Goal: Transaction & Acquisition: Purchase product/service

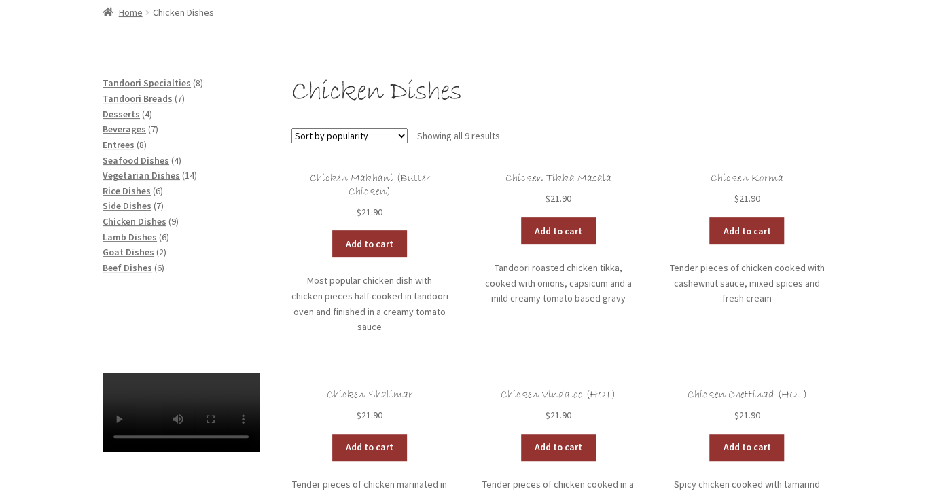
scroll to position [143, 0]
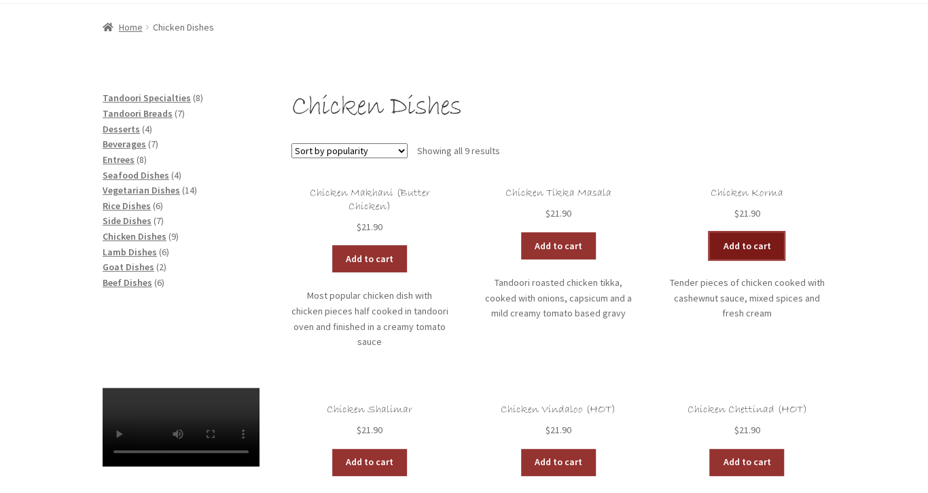
click at [744, 240] on link "Add to cart" at bounding box center [747, 245] width 75 height 27
click at [129, 142] on span "Beverages" at bounding box center [124, 144] width 43 height 12
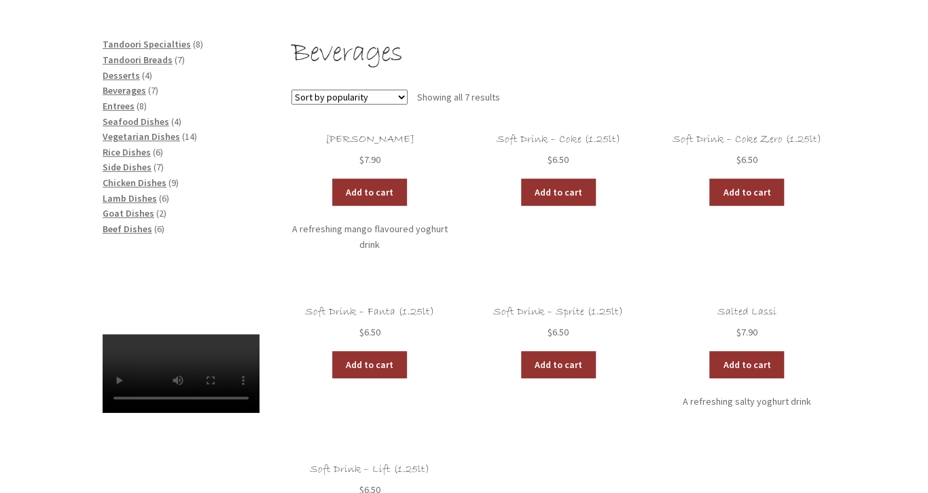
scroll to position [215, 0]
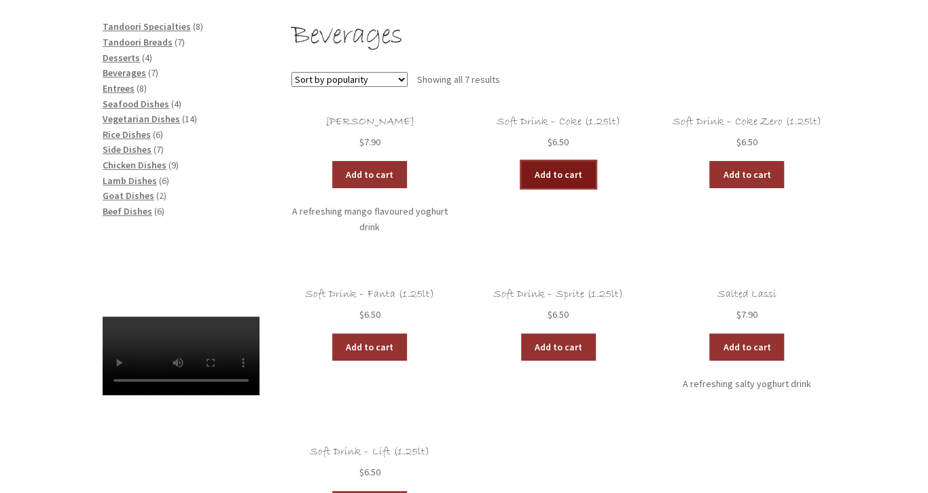
click at [546, 174] on link "Add to cart" at bounding box center [558, 174] width 75 height 27
click at [586, 169] on link "View cart" at bounding box center [596, 174] width 80 height 27
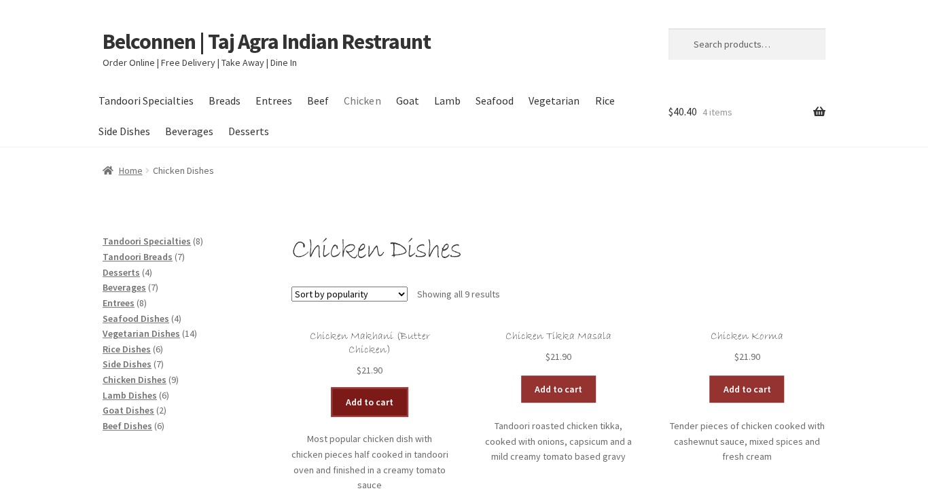
click at [380, 398] on link "Add to cart" at bounding box center [369, 402] width 75 height 27
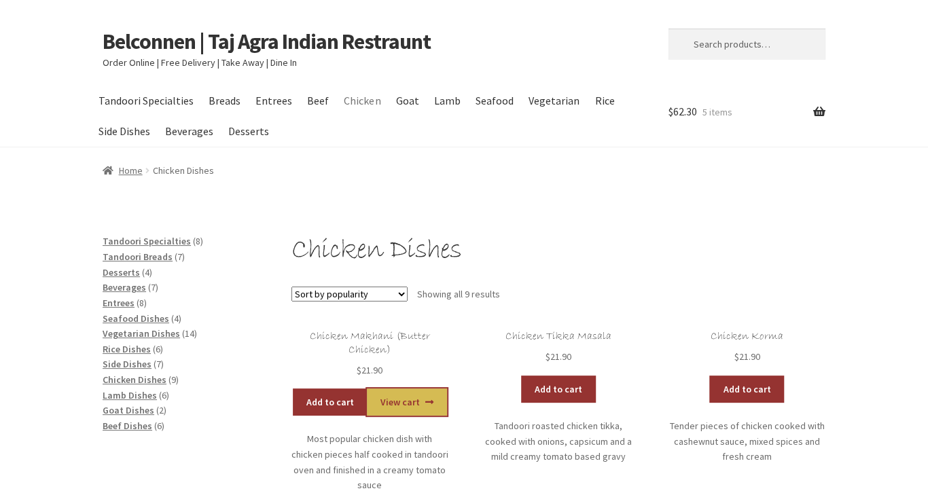
click at [391, 400] on link "View cart" at bounding box center [407, 402] width 80 height 27
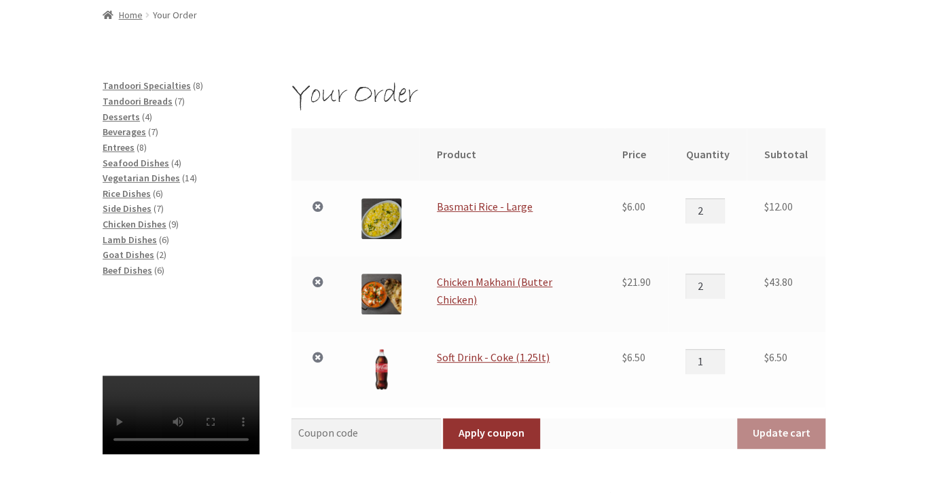
scroll to position [143, 0]
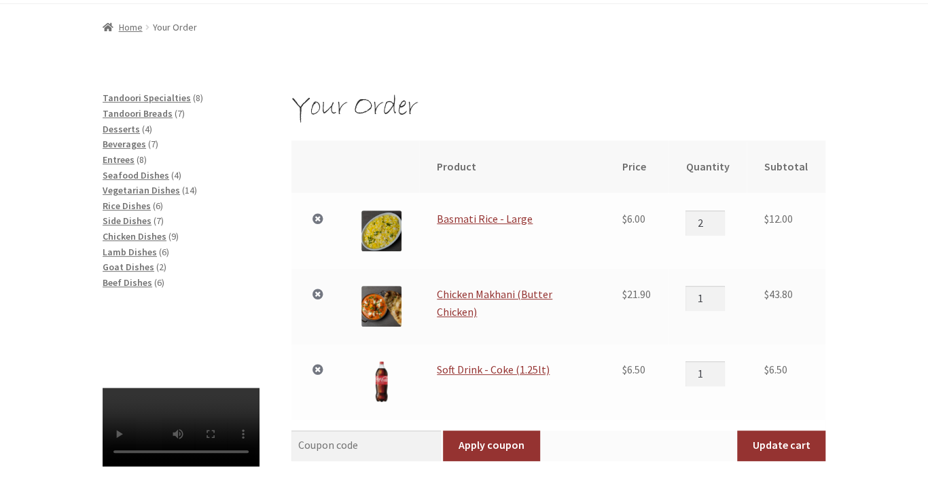
type input "1"
click at [721, 301] on input "1" at bounding box center [705, 298] width 39 height 24
click at [132, 236] on span "Chicken Dishes" at bounding box center [135, 236] width 64 height 12
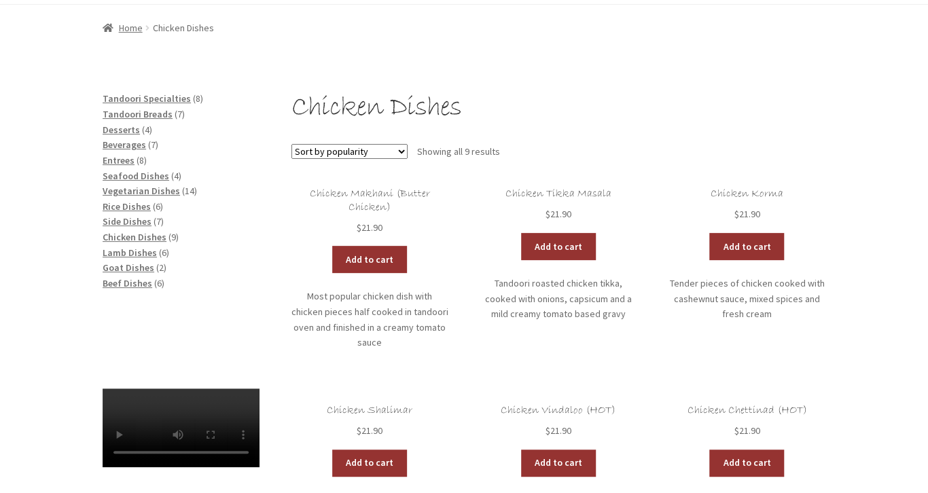
scroll to position [143, 0]
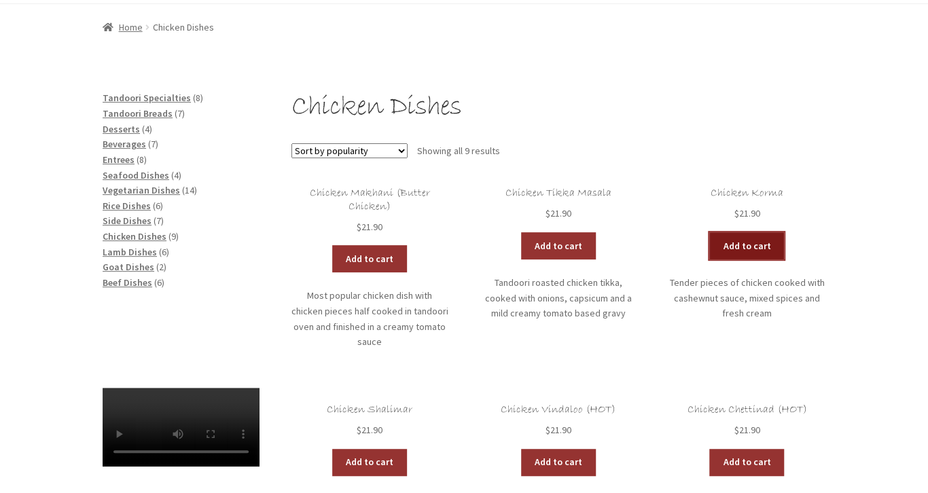
click at [739, 244] on link "Add to cart" at bounding box center [747, 245] width 75 height 27
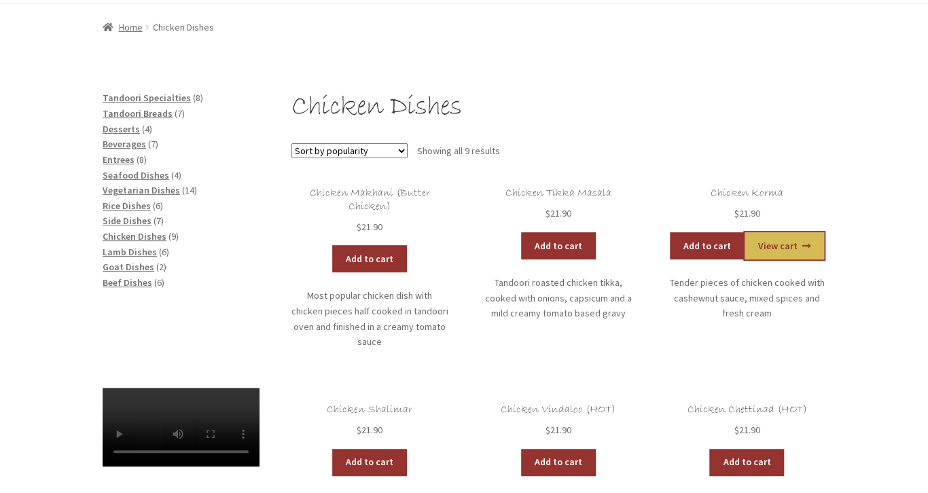
click at [780, 242] on link "View cart" at bounding box center [785, 245] width 80 height 27
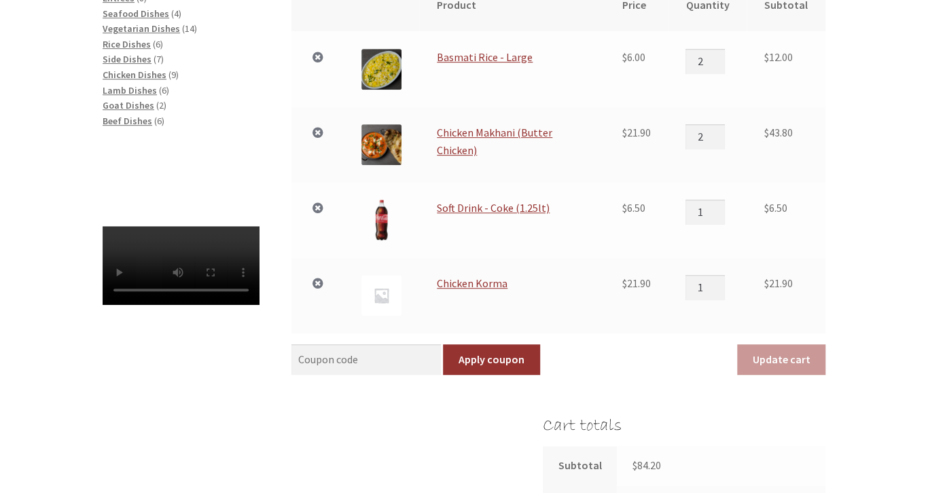
scroll to position [287, 0]
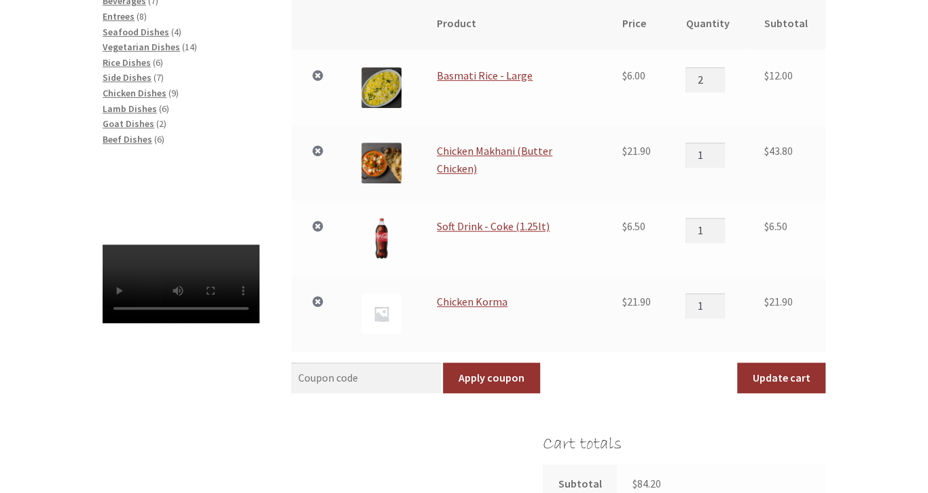
type input "1"
click at [724, 157] on input "1" at bounding box center [705, 155] width 39 height 24
click at [765, 373] on button "Update cart" at bounding box center [781, 378] width 88 height 31
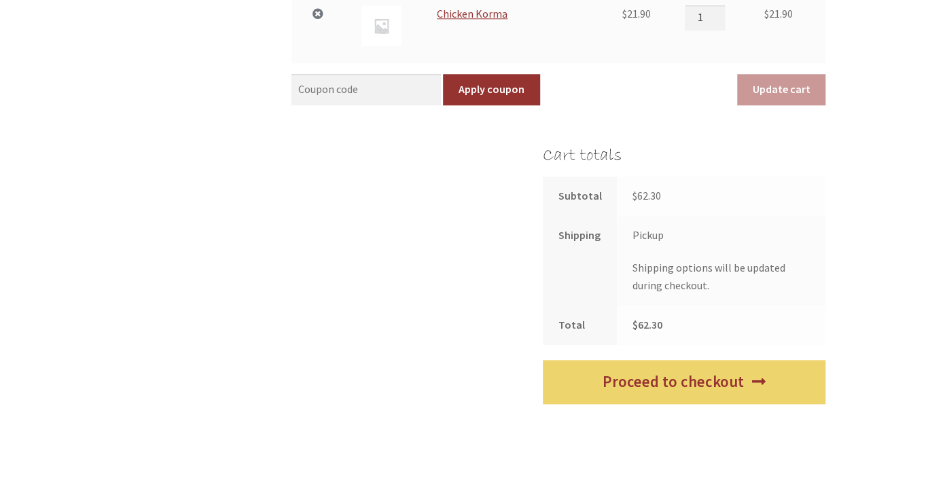
scroll to position [712, 0]
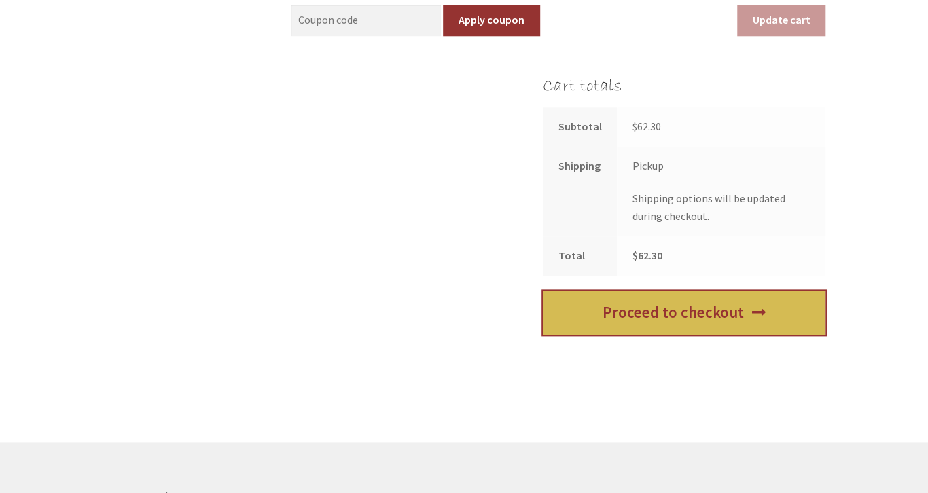
click at [684, 313] on link "Proceed to checkout" at bounding box center [684, 313] width 283 height 44
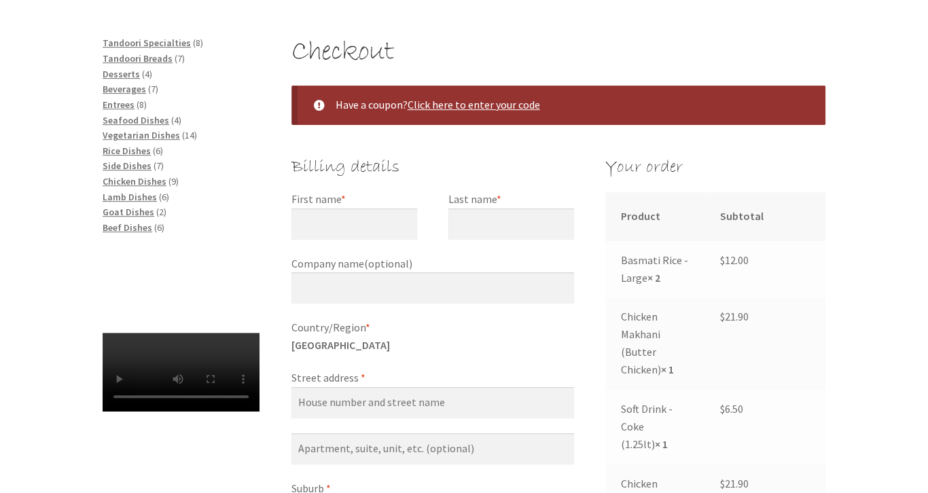
scroll to position [215, 0]
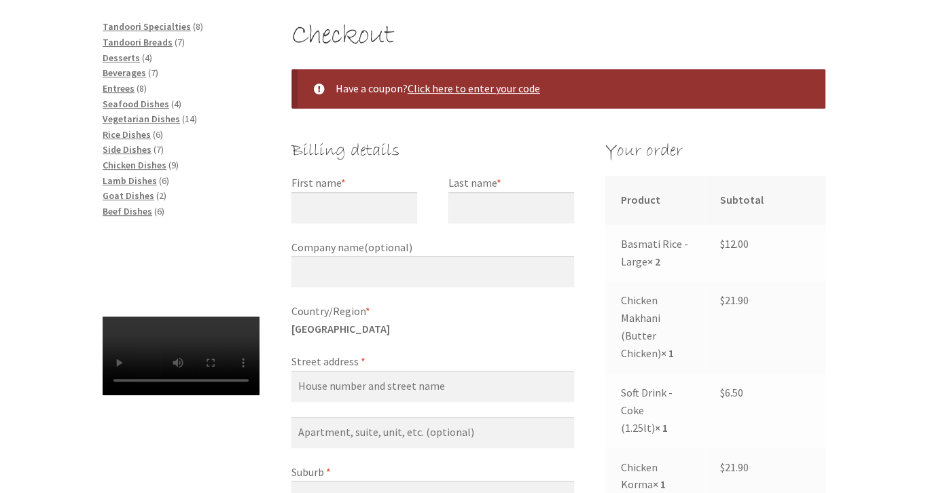
click at [381, 185] on label "First name *" at bounding box center [355, 184] width 126 height 18
click at [391, 179] on label "First name *" at bounding box center [355, 184] width 126 height 18
click at [391, 192] on input "First name *" at bounding box center [355, 207] width 126 height 31
type input "[PERSON_NAME]"
type input "Quince"
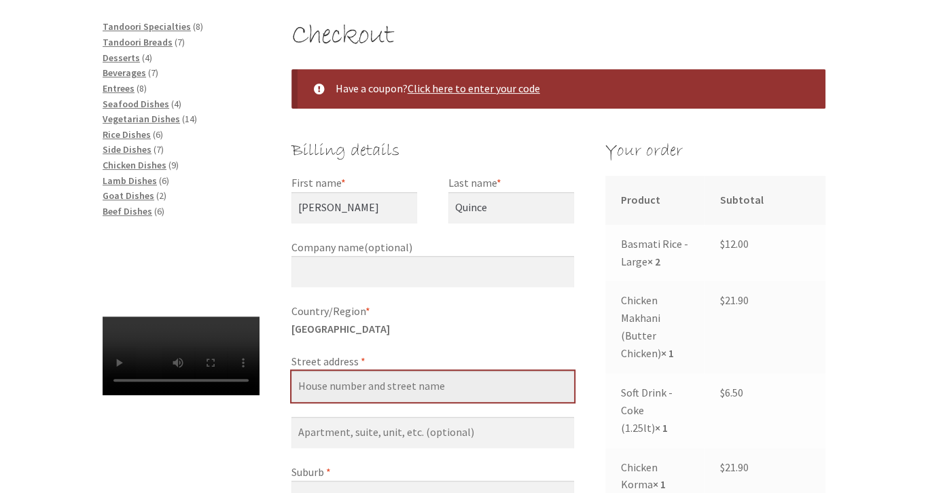
type input "32 McGuinness Street"
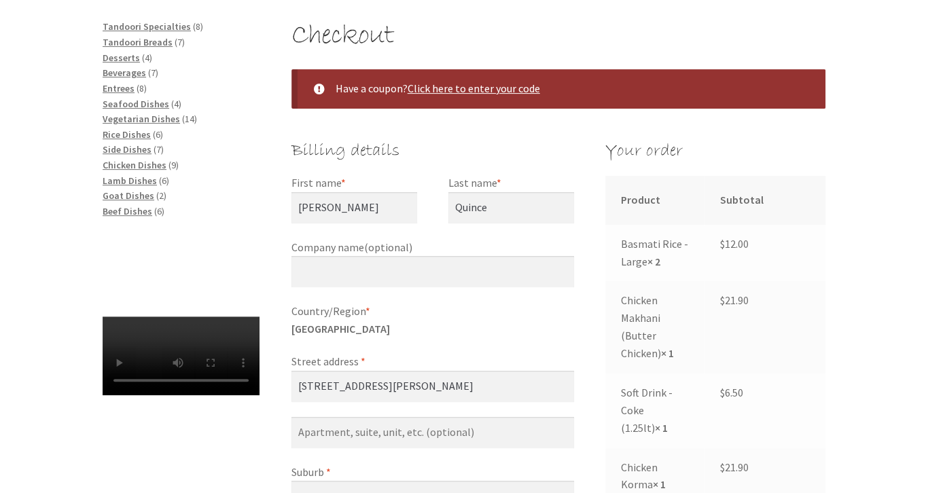
type input "Scullin"
select select "ACT"
type input "2614"
type input "[PHONE_NUMBER]"
type input "[EMAIL_ADDRESS][DOMAIN_NAME]"
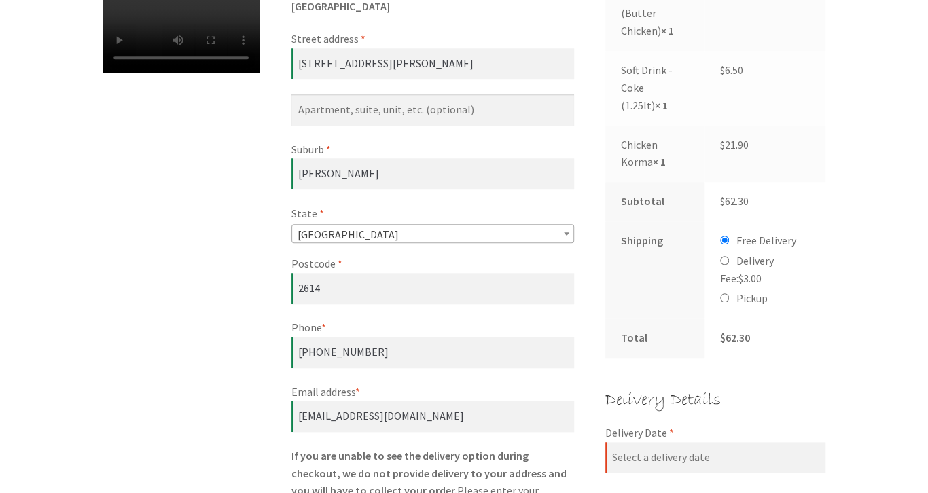
scroll to position [525, 0]
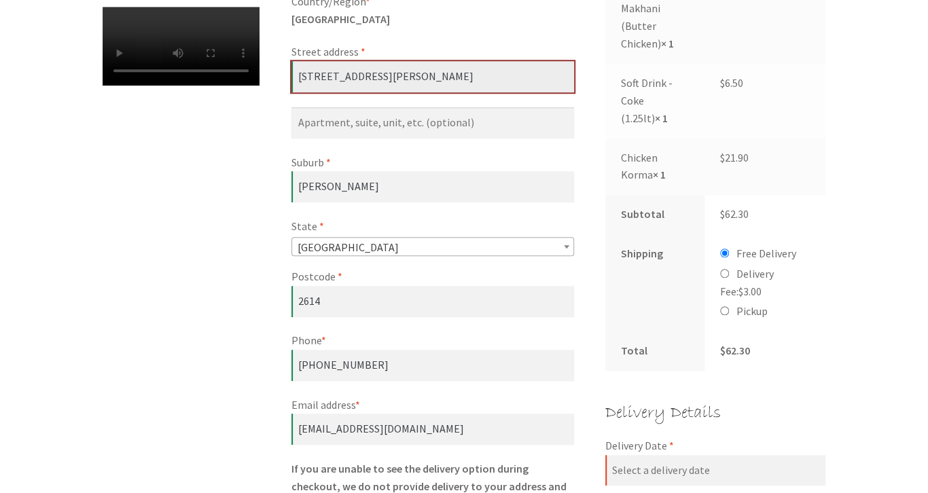
click at [330, 77] on input "32 McGuinness Street" at bounding box center [433, 76] width 283 height 31
click at [336, 77] on input "32 McGuinness Street" at bounding box center [433, 76] width 283 height 31
type input "[STREET_ADDRESS][PERSON_NAME]"
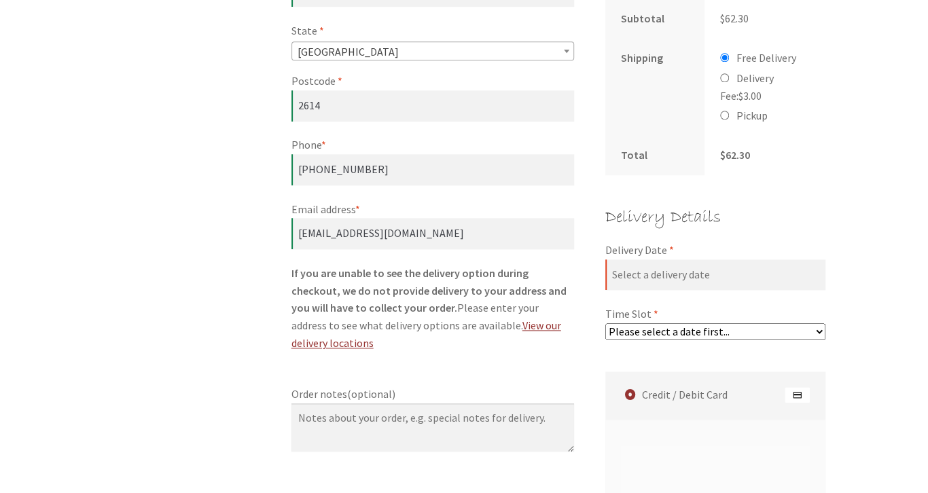
scroll to position [740, 0]
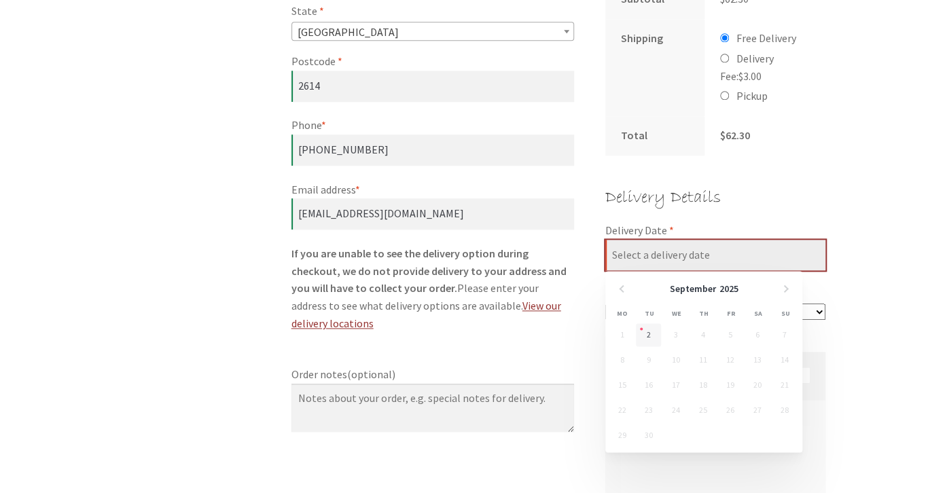
click at [638, 256] on input "Delivery Date *" at bounding box center [716, 255] width 220 height 31
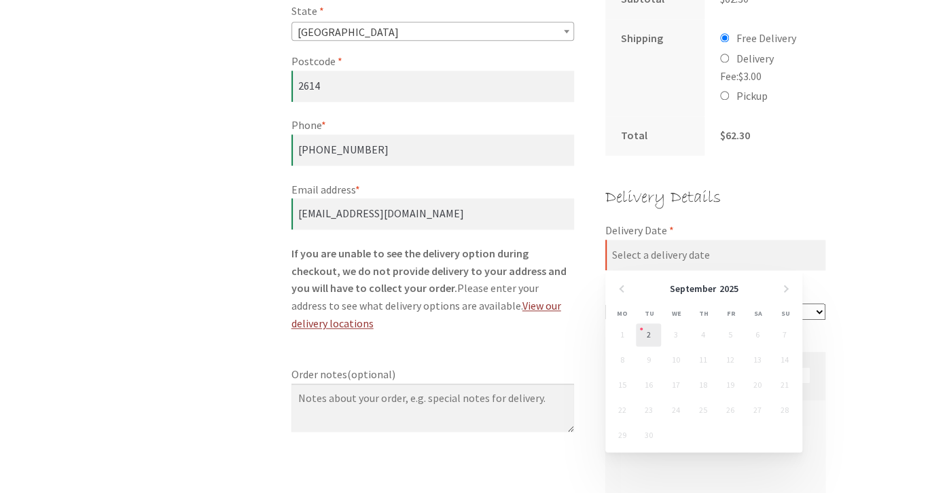
click at [645, 331] on link "2" at bounding box center [648, 335] width 25 height 23
type input "[DATE]"
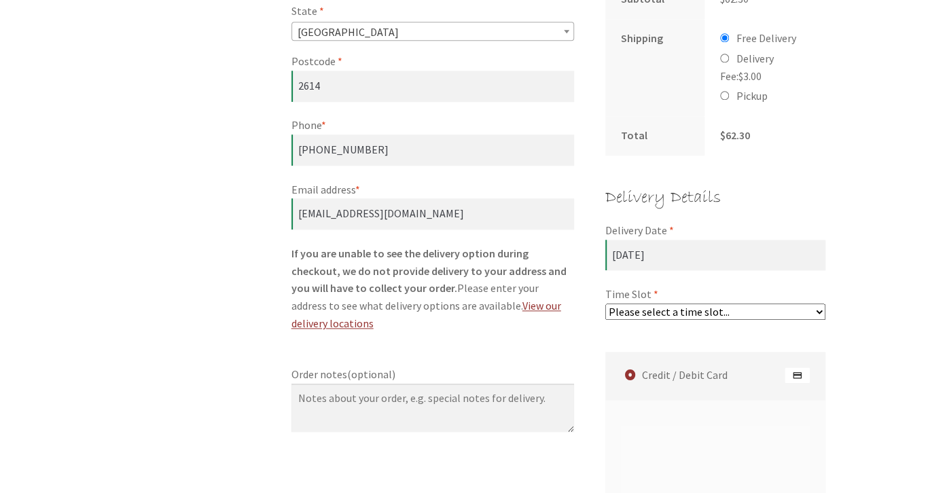
click at [606, 304] on select "Please select a time slot... 06:25 PM - 06:55 PM 06:55 PM - 07:25 PM 07:25 PM -…" at bounding box center [716, 312] width 220 height 16
select select "60c2ef62db861/1|0.00"
click option "06:25 PM - 06:55 PM" at bounding box center [0, 0] width 0 height 0
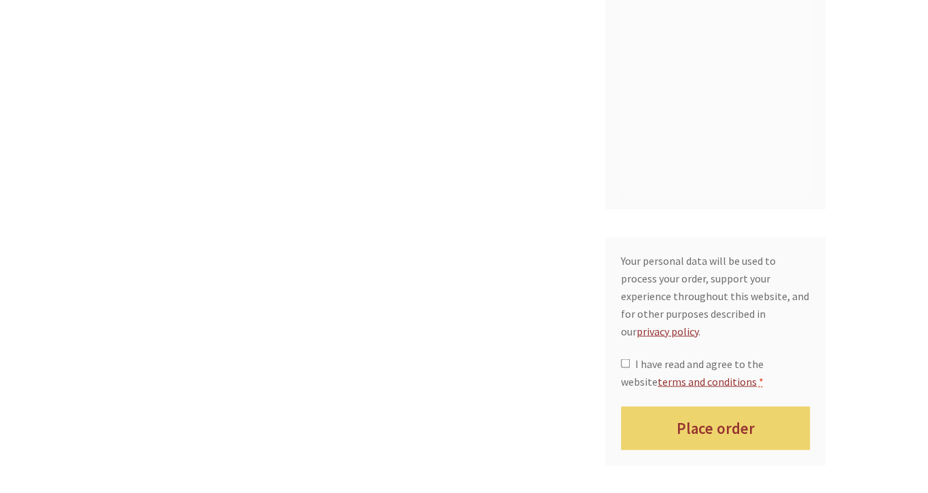
scroll to position [1263, 0]
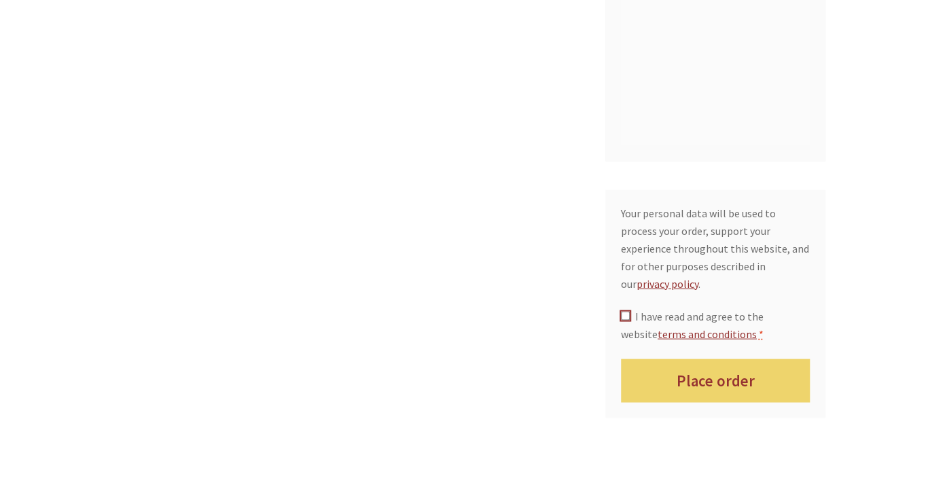
click at [627, 312] on input "I have read and agree to the website terms and conditions *" at bounding box center [625, 316] width 9 height 9
checkbox input "true"
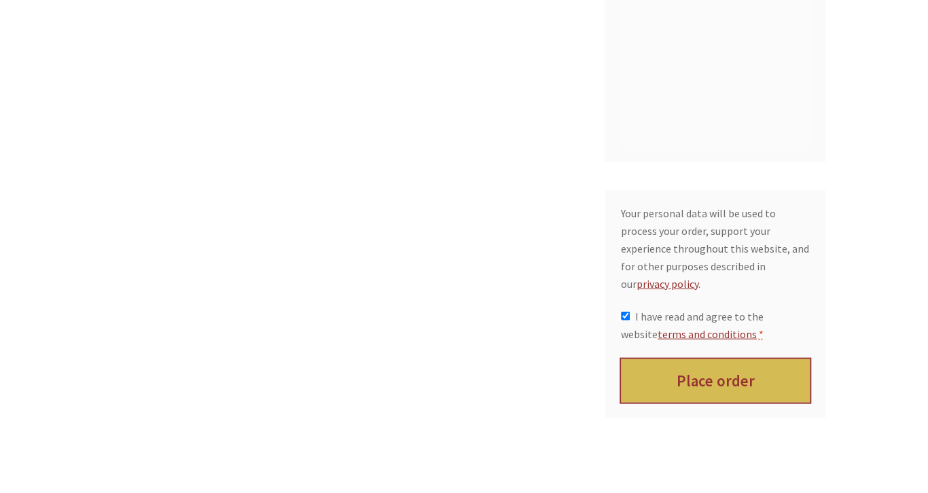
click at [669, 360] on button "Place order" at bounding box center [716, 382] width 190 height 44
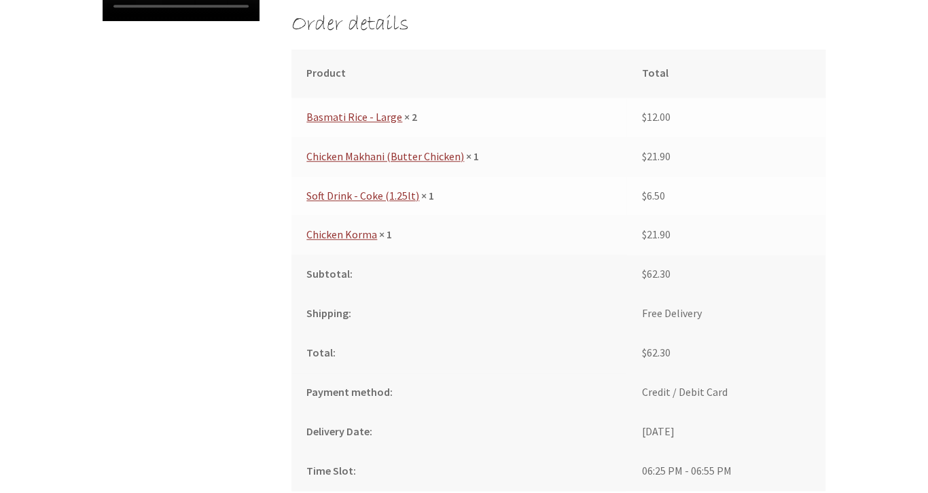
scroll to position [591, 0]
